Goal: Task Accomplishment & Management: Use online tool/utility

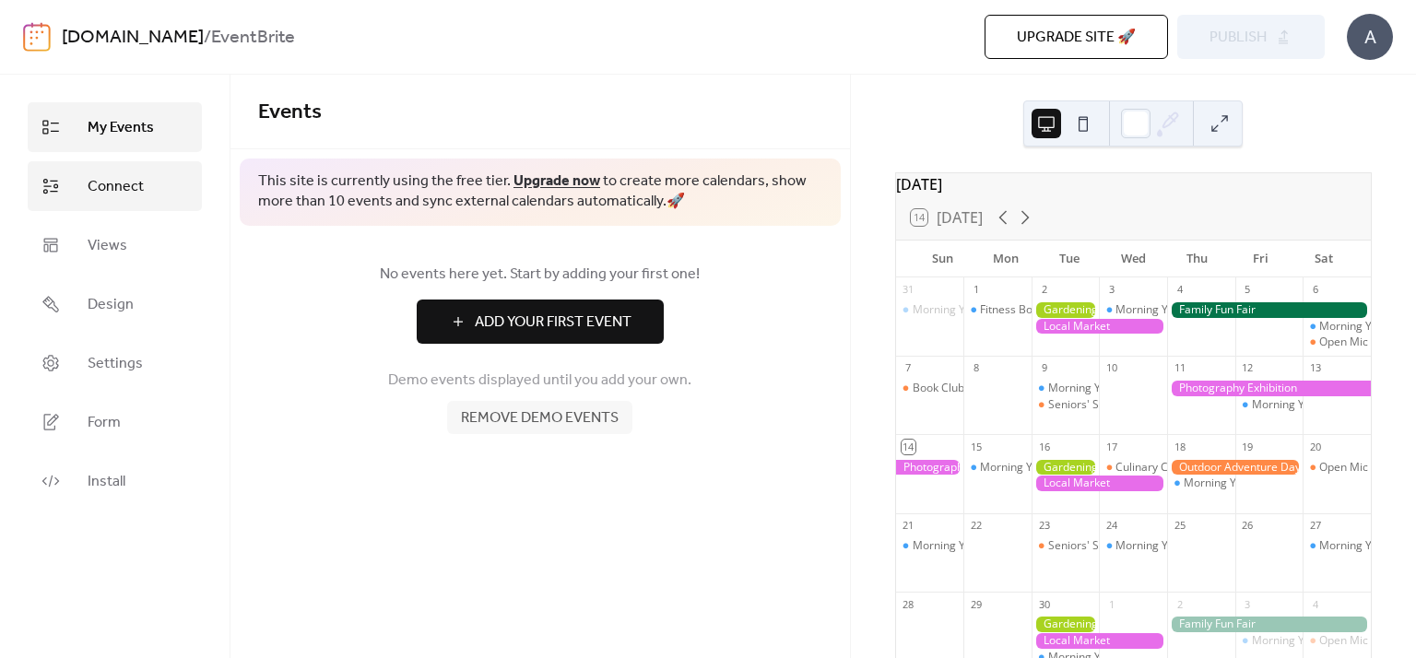
click at [136, 194] on span "Connect" at bounding box center [116, 187] width 56 height 22
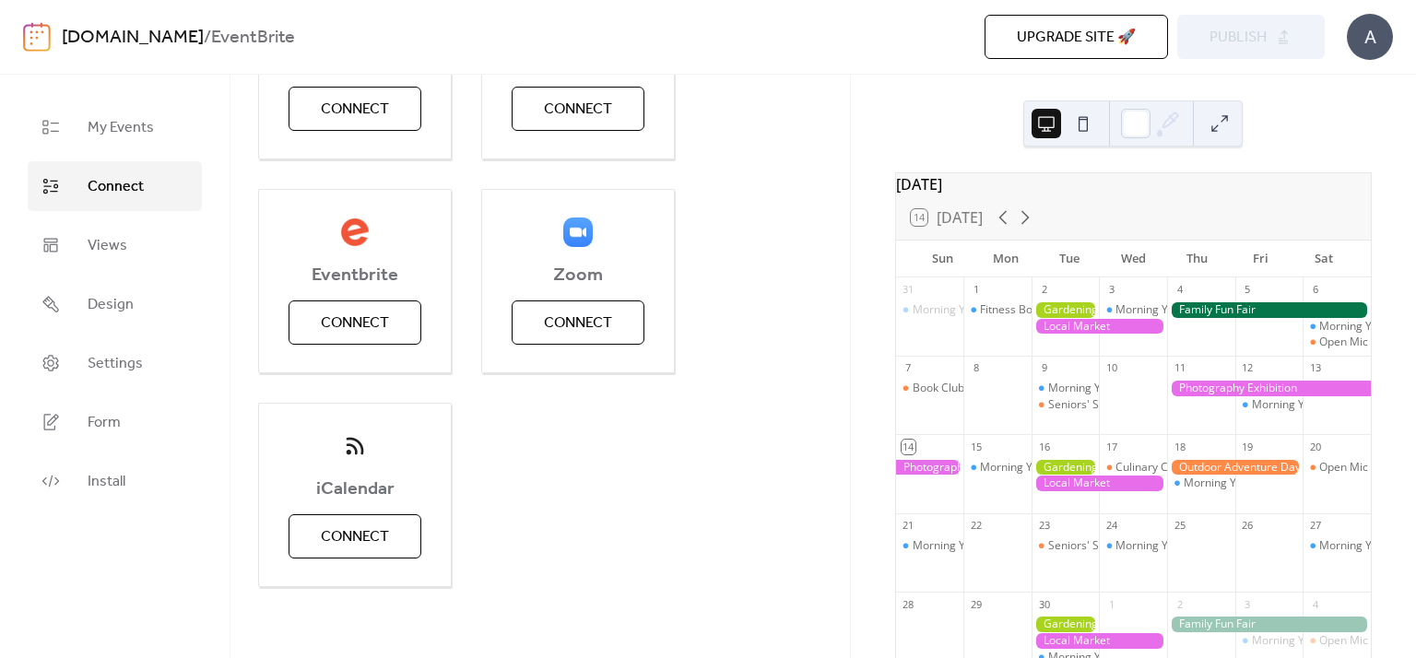
scroll to position [357, 0]
click at [370, 312] on span "Connect" at bounding box center [355, 321] width 68 height 22
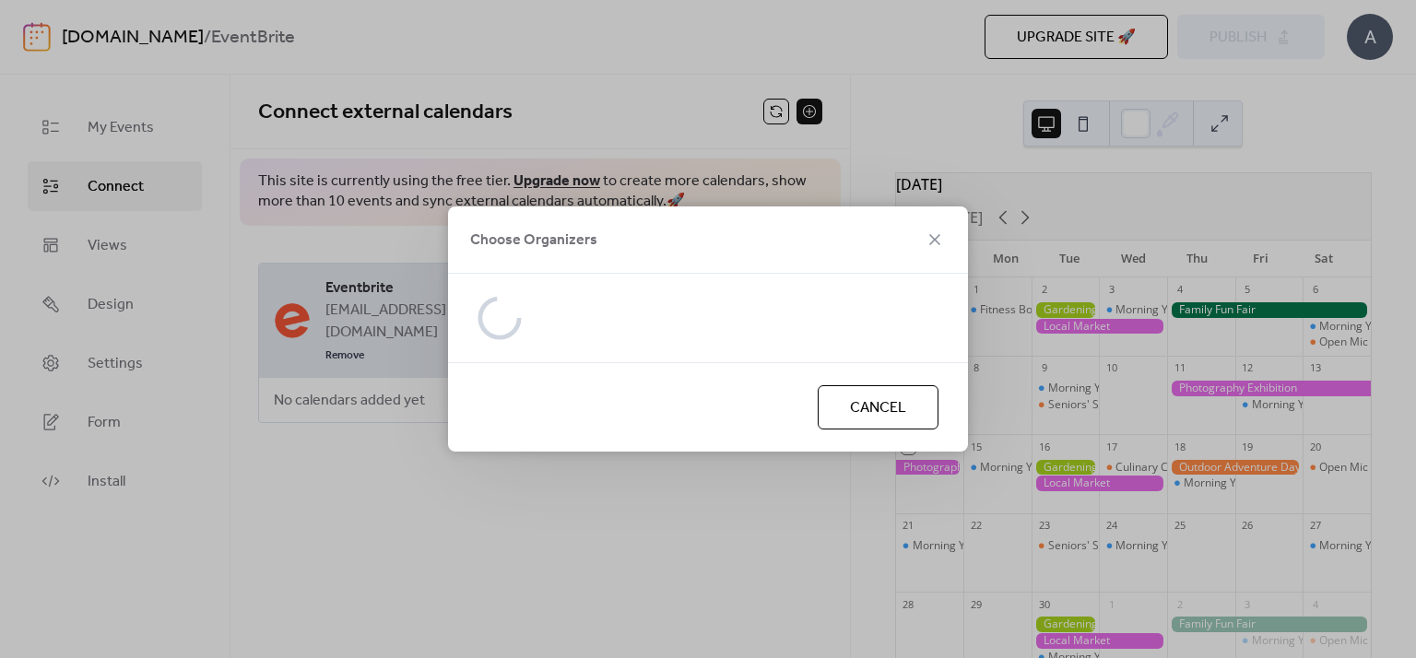
scroll to position [0, 0]
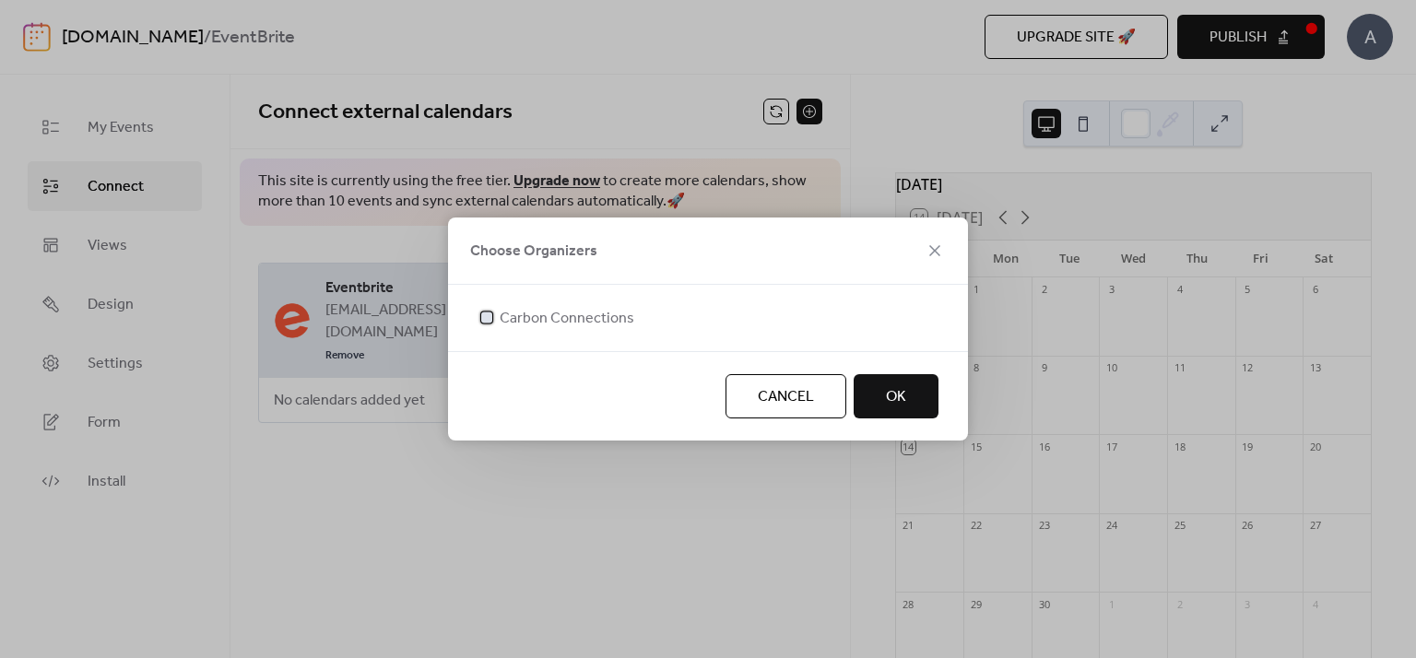
click at [487, 315] on div at bounding box center [486, 317] width 11 height 11
click at [922, 406] on button "OK" at bounding box center [895, 396] width 85 height 44
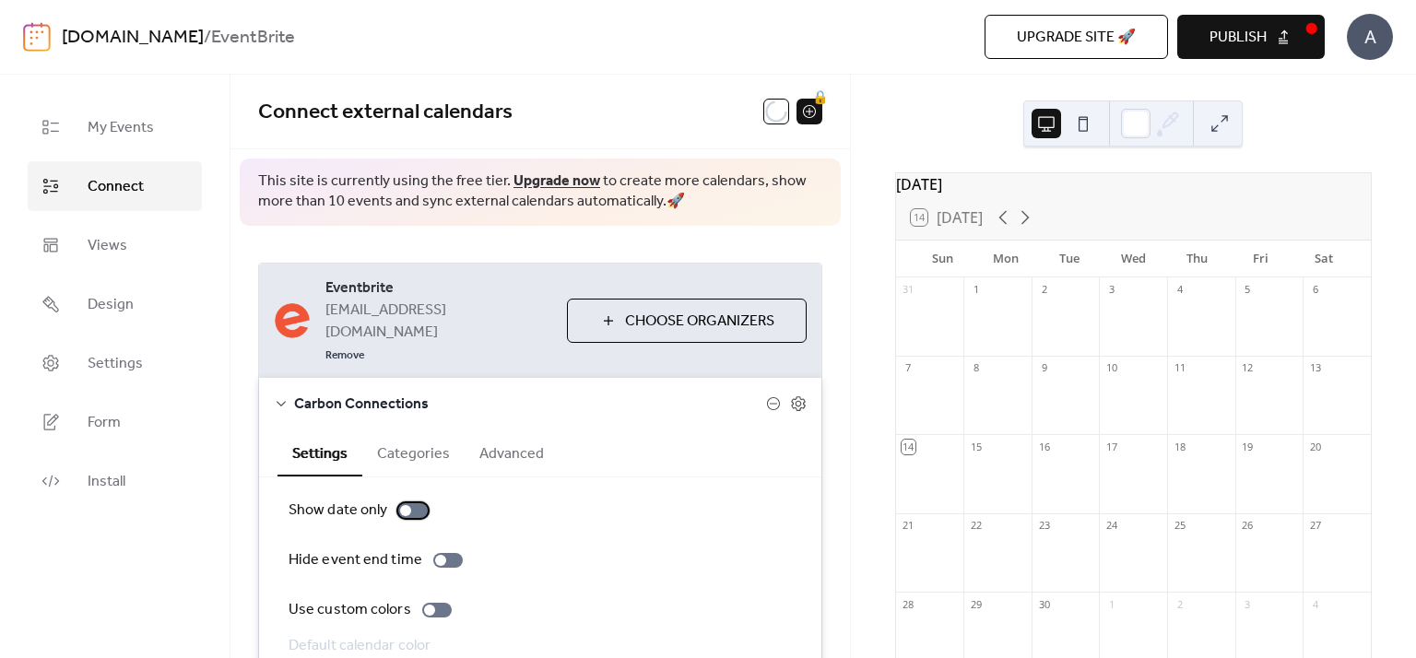
click at [409, 503] on div at bounding box center [412, 510] width 29 height 15
click at [411, 503] on div at bounding box center [412, 510] width 29 height 15
click at [284, 396] on icon at bounding box center [281, 403] width 15 height 15
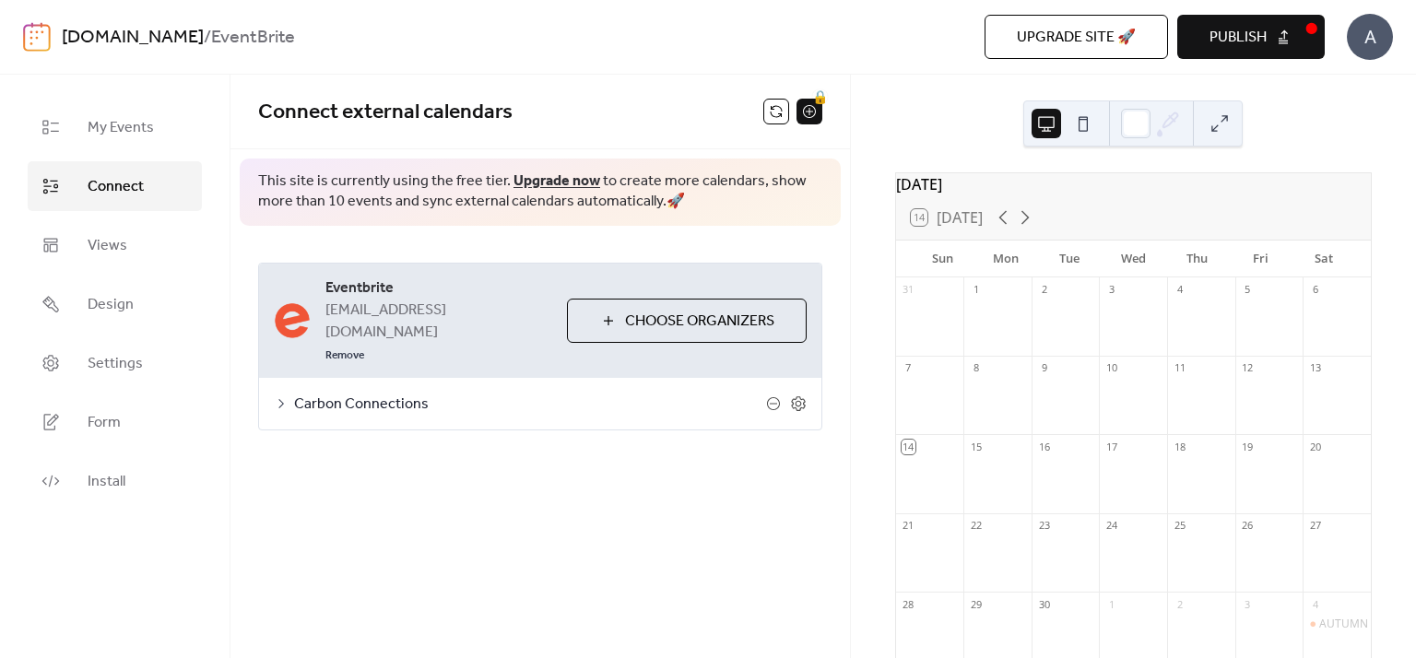
click at [600, 487] on div "**********" at bounding box center [539, 366] width 619 height 583
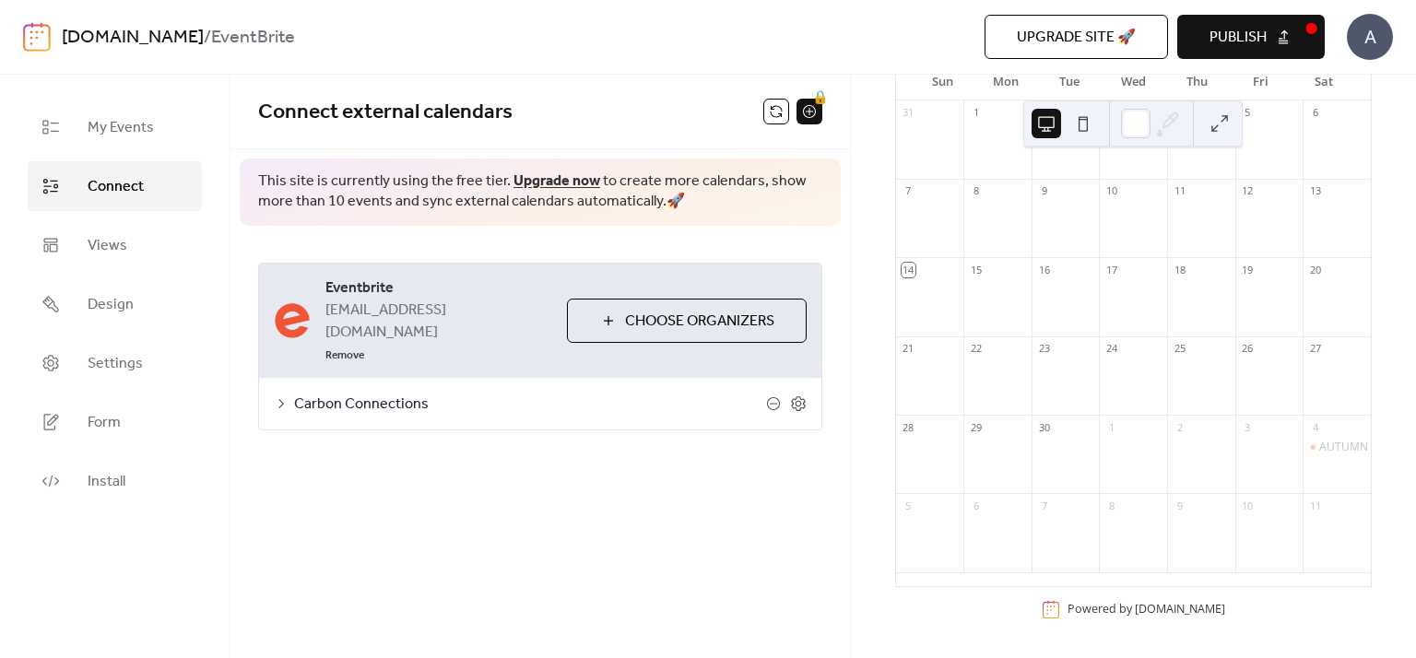
scroll to position [187, 0]
click at [1228, 134] on button at bounding box center [1219, 123] width 29 height 29
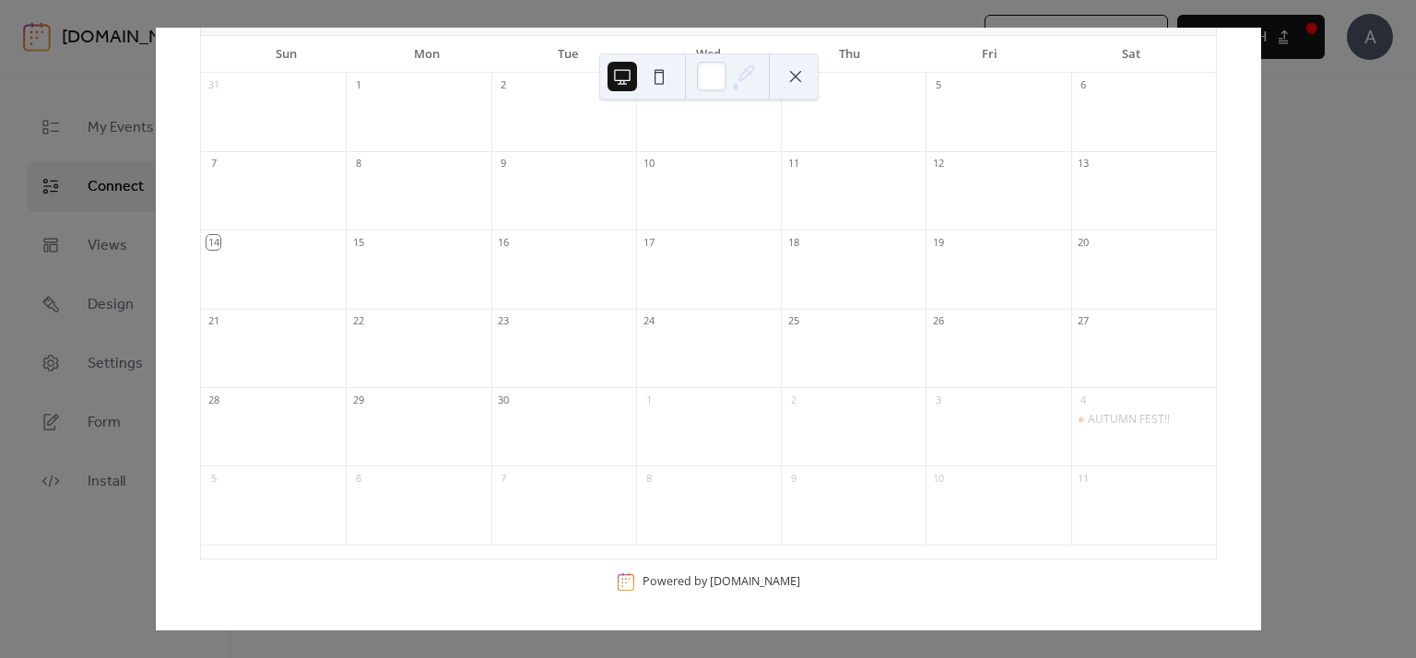
scroll to position [105, 0]
click at [343, 41] on div "14 [DATE] [DATE]" at bounding box center [708, 43] width 1015 height 44
click at [335, 44] on icon at bounding box center [330, 43] width 22 height 22
click at [1096, 147] on div "AUTUMN FEST!!" at bounding box center [1129, 149] width 82 height 15
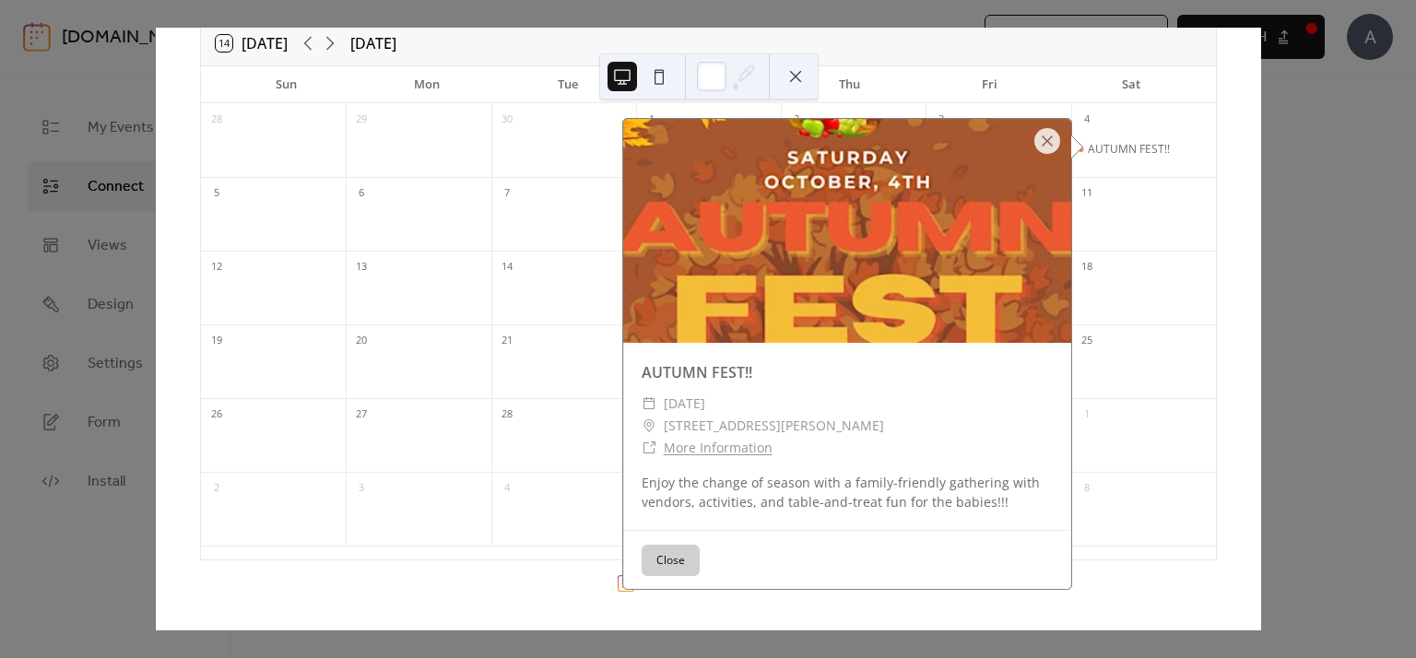
click at [1261, 335] on div "14 [DATE] [DATE] Sun Mon Tue Wed Thu Fri Sat 28 29 30 1 2 3 4 AUTUMN FEST!! 5 6…" at bounding box center [708, 329] width 1106 height 603
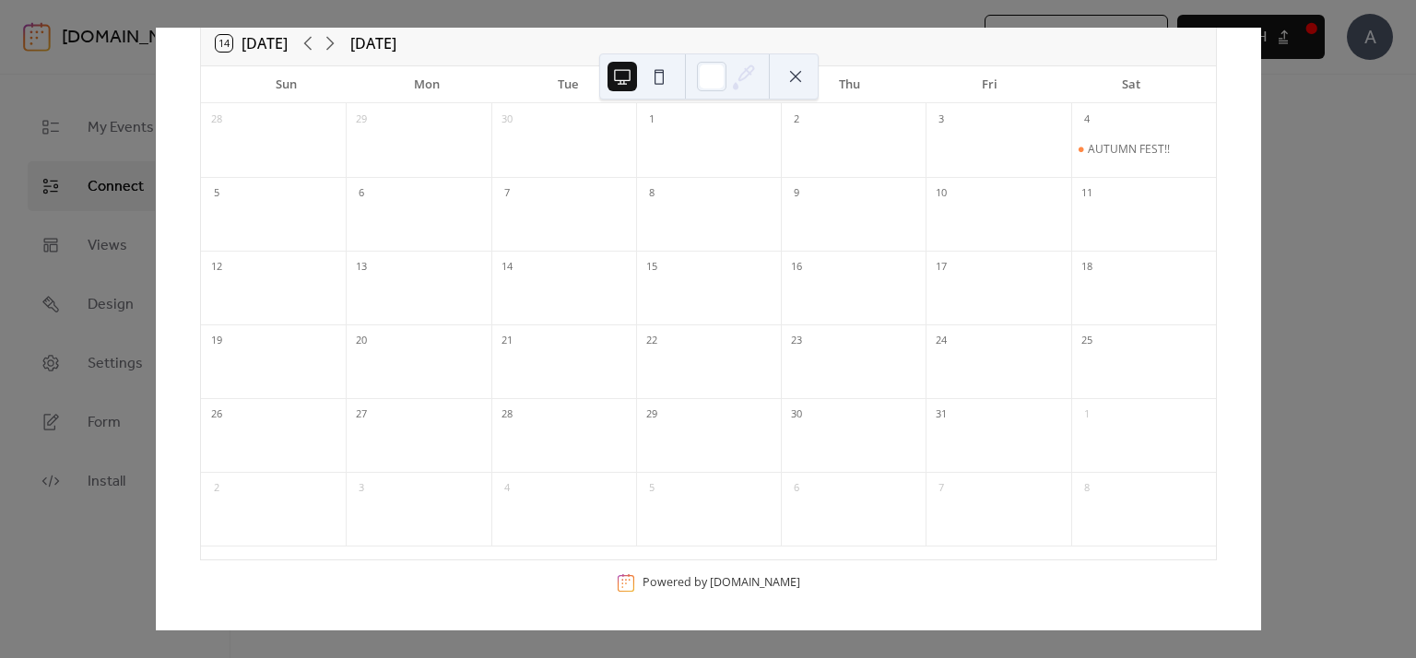
click at [1261, 250] on div "14 [DATE] [DATE] Sun Mon Tue Wed Thu Fri Sat 28 29 30 1 2 3 4 AUTUMN FEST!! 5 6…" at bounding box center [708, 329] width 1106 height 603
click at [155, 482] on div "14 [DATE] [DATE] Sun Mon Tue Wed Thu Fri Sat 28 29 30 1 2 3 4 AUTUMN FEST!! 5 6…" at bounding box center [708, 329] width 1106 height 603
click at [789, 77] on button at bounding box center [795, 76] width 29 height 29
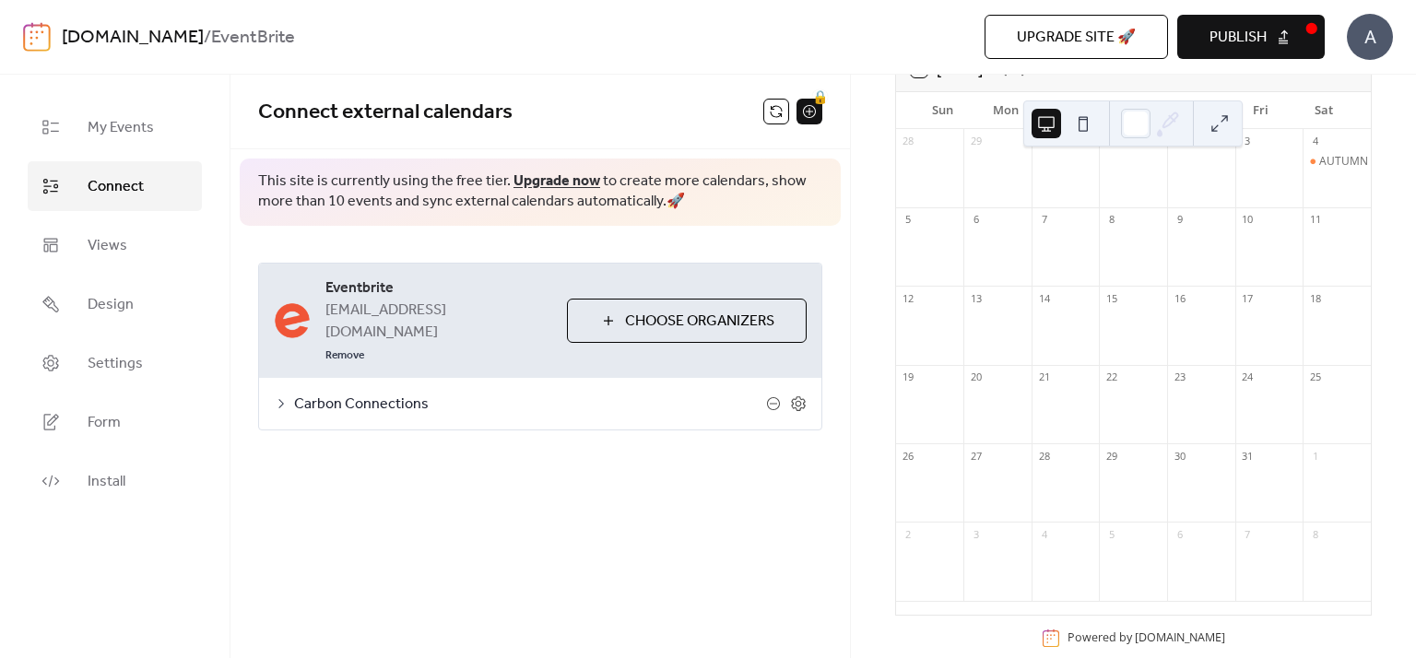
scroll to position [187, 0]
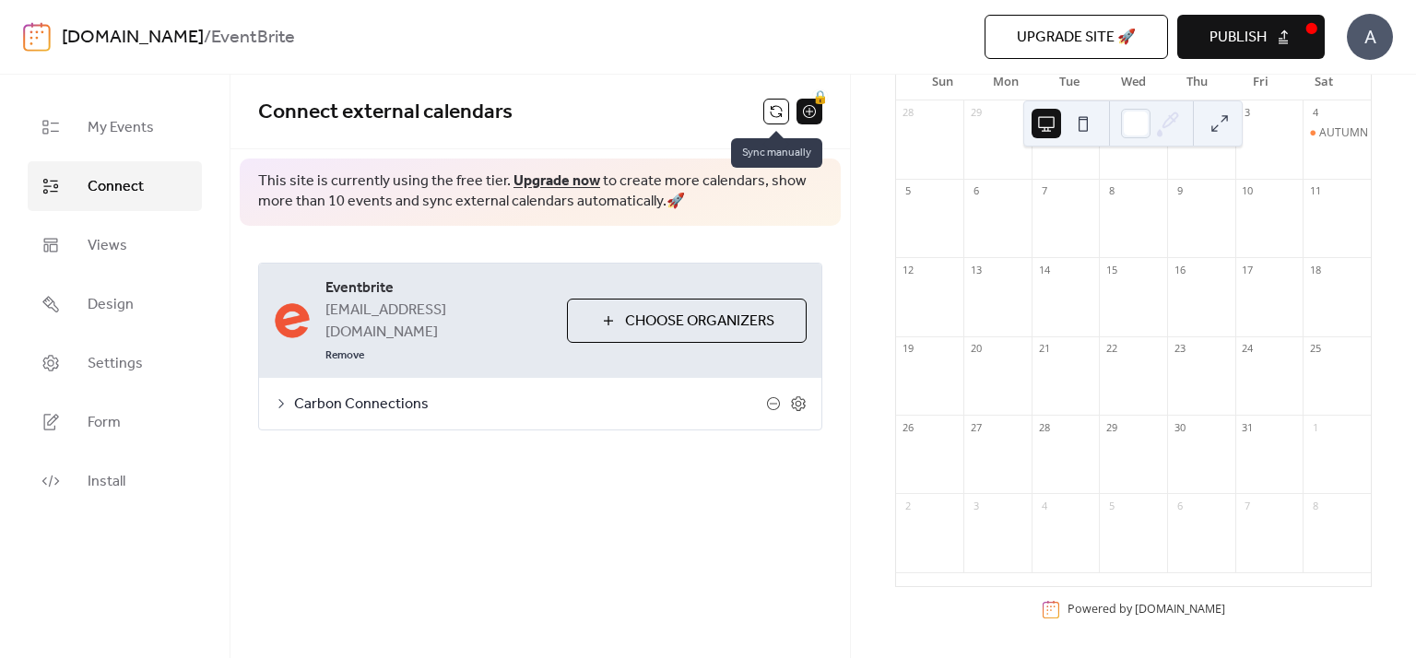
click at [769, 107] on button at bounding box center [776, 112] width 26 height 26
click at [1281, 53] on button "Publish" at bounding box center [1250, 37] width 147 height 44
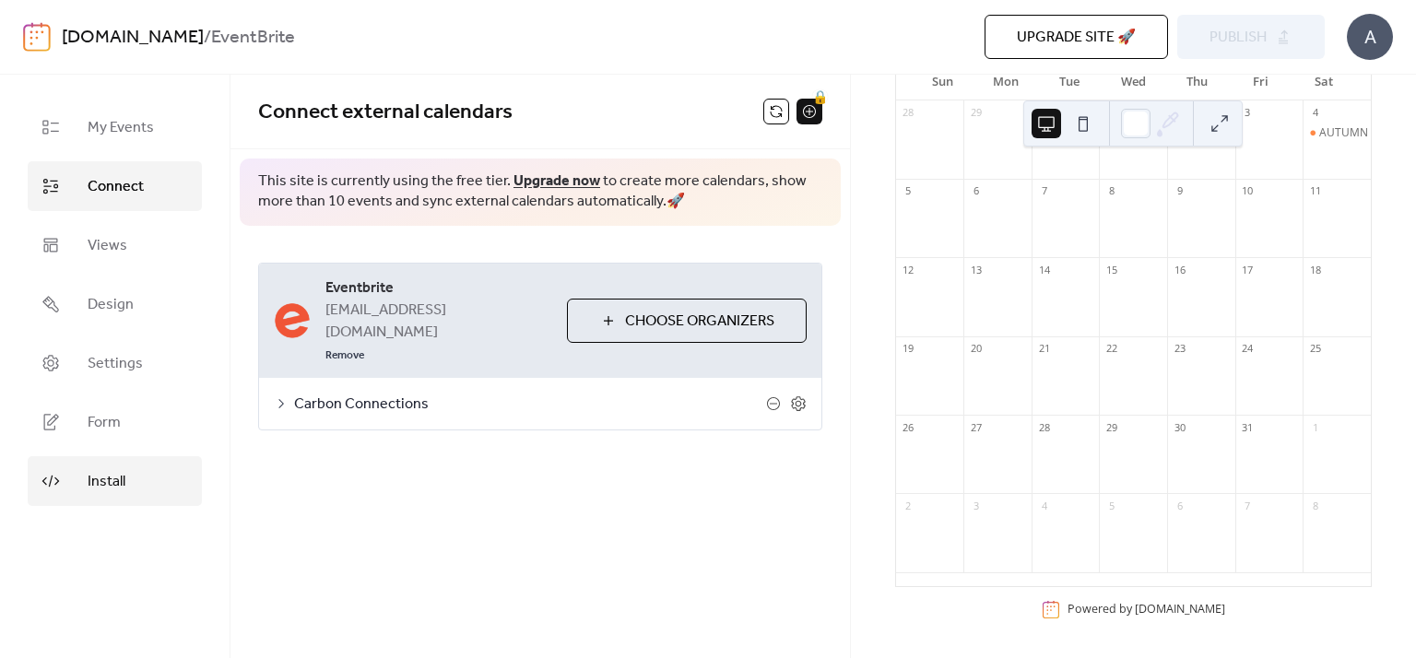
click at [135, 476] on link "Install" at bounding box center [115, 481] width 174 height 50
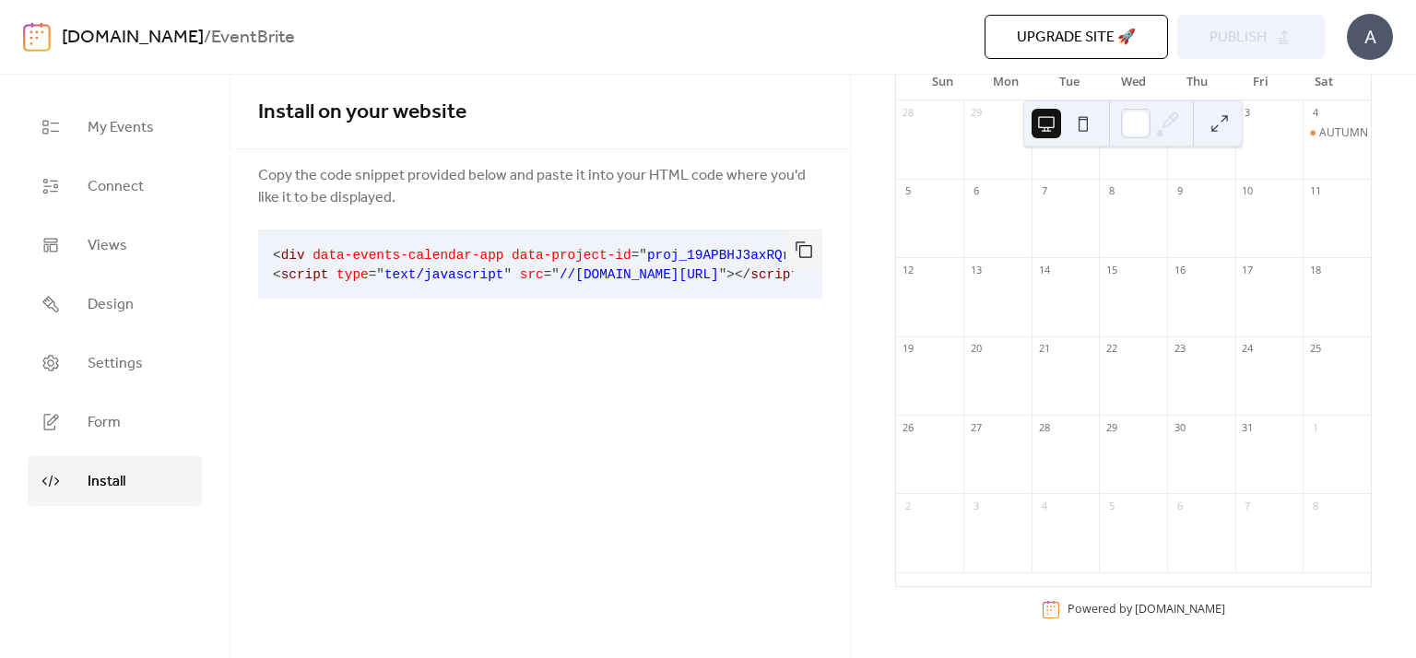
drag, startPoint x: 644, startPoint y: 303, endPoint x: 730, endPoint y: 288, distance: 87.1
click at [730, 288] on div "< div data-events-calendar-app data-project-id = " proj_19APBHJ3axRQralS0tpsD "…" at bounding box center [540, 264] width 564 height 84
click at [799, 259] on button "button" at bounding box center [803, 249] width 37 height 41
